Goal: Check status: Check status

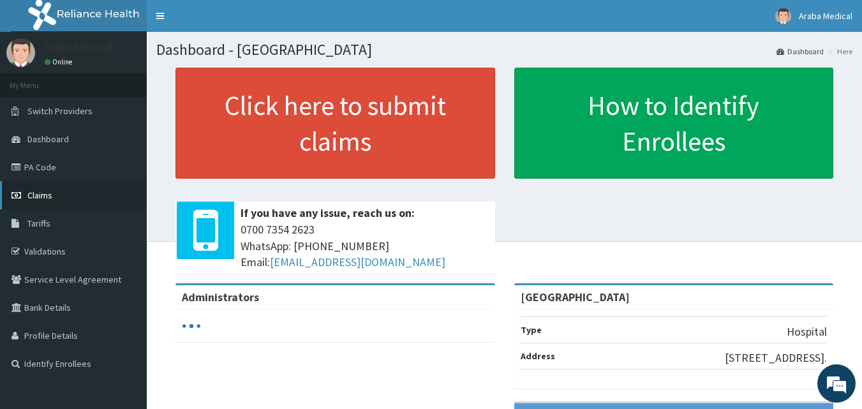
click at [48, 200] on span "Claims" at bounding box center [39, 195] width 25 height 11
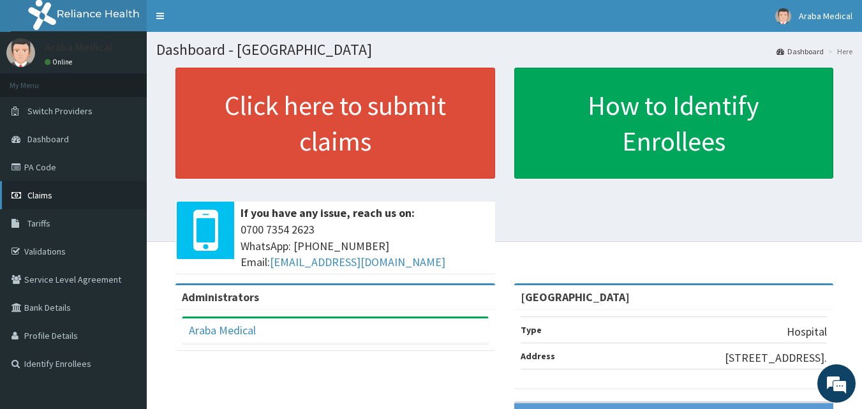
click at [61, 198] on link "Claims" at bounding box center [73, 195] width 147 height 28
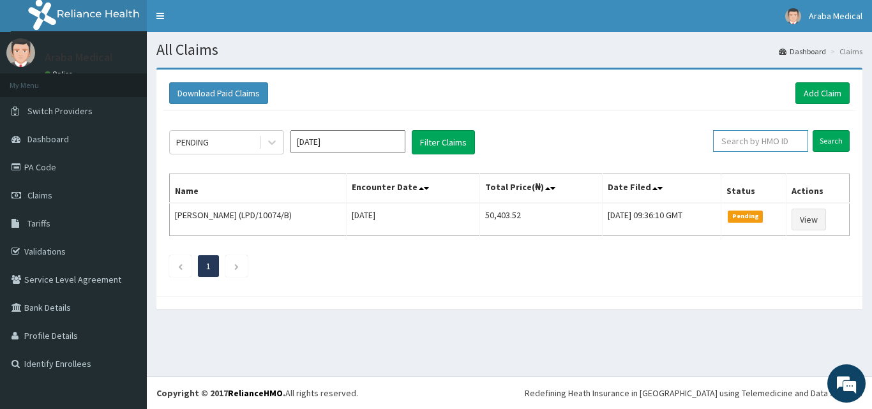
click at [777, 137] on input "text" at bounding box center [760, 141] width 95 height 22
type input "rpm/10028/a"
click at [813, 130] on input "Search" at bounding box center [831, 141] width 37 height 22
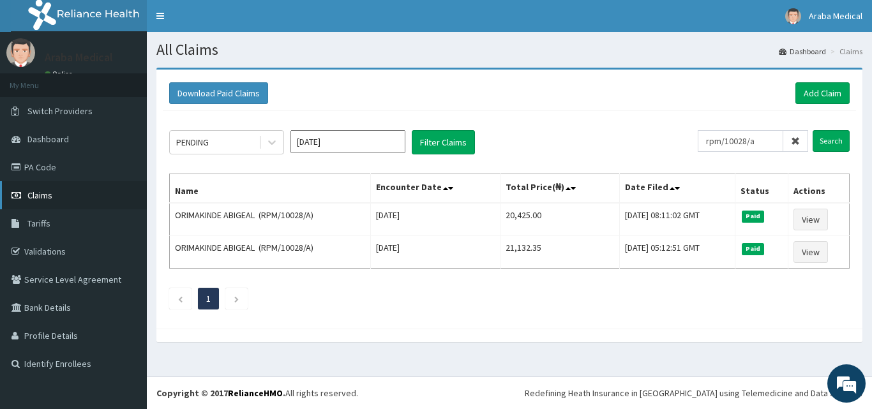
click at [57, 192] on link "Claims" at bounding box center [73, 195] width 147 height 28
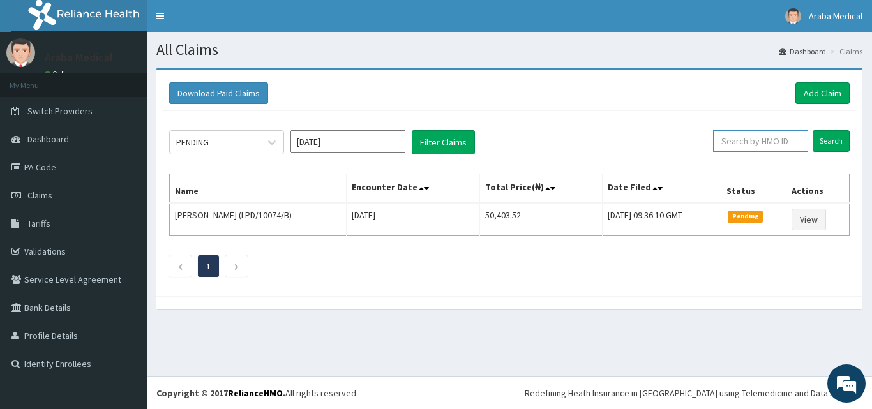
click at [767, 142] on input "text" at bounding box center [760, 141] width 95 height 22
type input "ibl/10153/a"
click at [813, 130] on input "Search" at bounding box center [831, 141] width 37 height 22
